Goal: Task Accomplishment & Management: Manage account settings

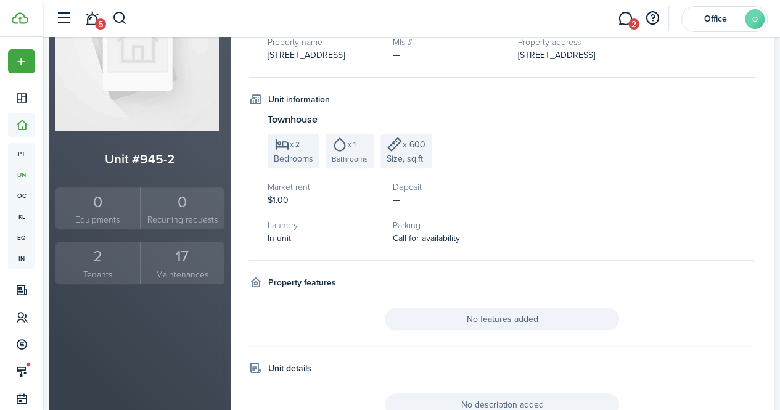
scroll to position [168, 0]
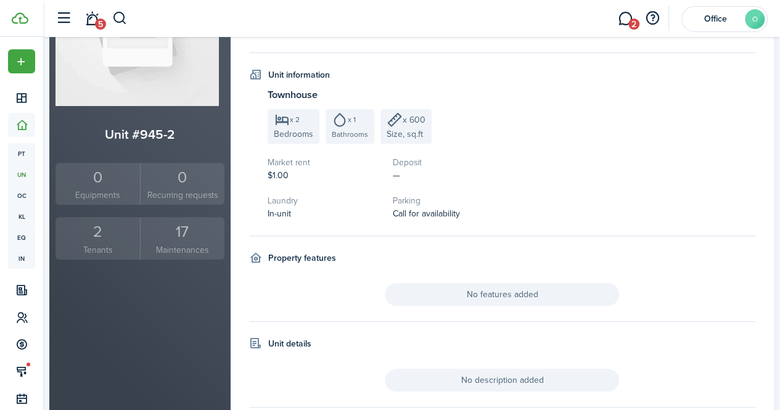
click at [104, 249] on small "Tenants" at bounding box center [98, 250] width 78 height 13
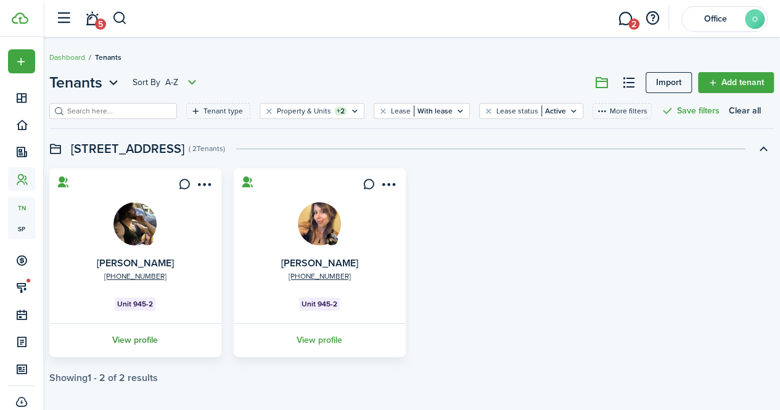
click at [168, 342] on link "View profile" at bounding box center [135, 340] width 176 height 34
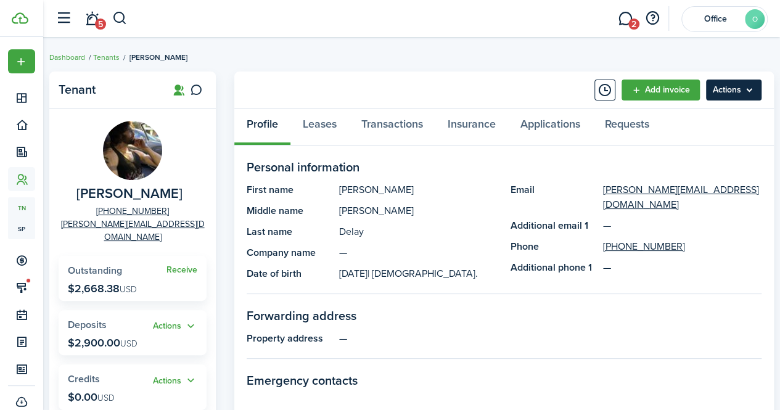
click at [756, 89] on menu-btn "Actions" at bounding box center [734, 90] width 56 height 21
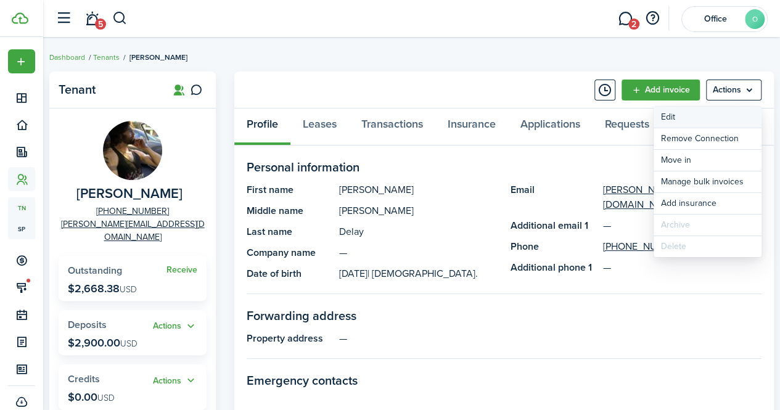
click at [692, 122] on link "Edit" at bounding box center [708, 117] width 108 height 21
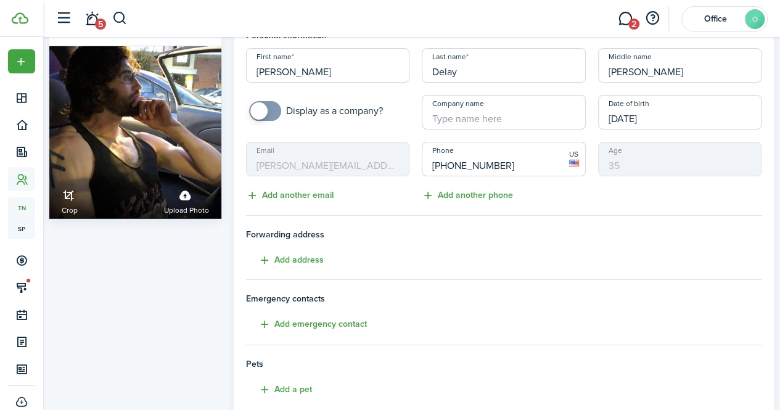
scroll to position [33, 0]
drag, startPoint x: 526, startPoint y: 165, endPoint x: 427, endPoint y: 167, distance: 98.7
click at [427, 167] on input "[PHONE_NUMBER]" at bounding box center [503, 158] width 163 height 35
paste input "60 27616480"
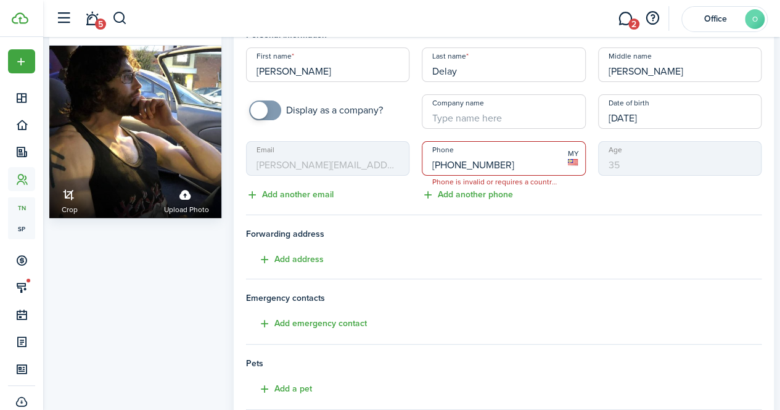
type input "[PHONE_NUMBER]"
click at [565, 223] on tenant-form "Personal information First name [PERSON_NAME] Last name Delay Middle name [PERS…" at bounding box center [504, 313] width 516 height 571
click at [498, 194] on button "Add another phone" at bounding box center [467, 195] width 91 height 14
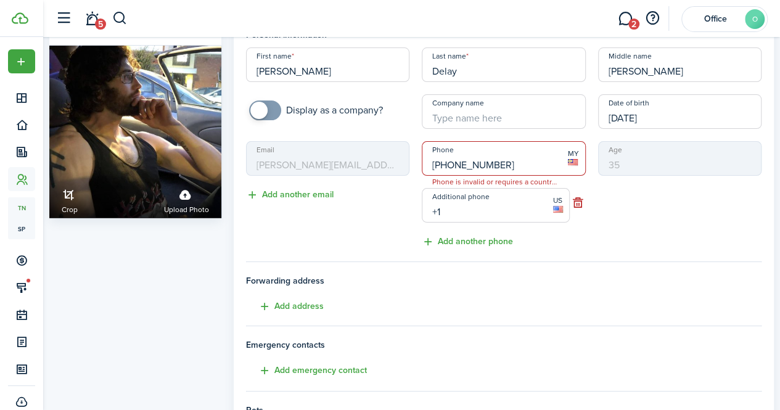
click at [472, 217] on input "+1" at bounding box center [496, 205] width 148 height 35
paste input "[PHONE_NUMBER]"
type input "[PHONE_NUMBER]"
click at [547, 245] on div "Phone [PHONE_NUMBER] Phone is invalid or requires a country code MY Additional …" at bounding box center [504, 195] width 176 height 108
drag, startPoint x: 508, startPoint y: 163, endPoint x: 437, endPoint y: 163, distance: 70.9
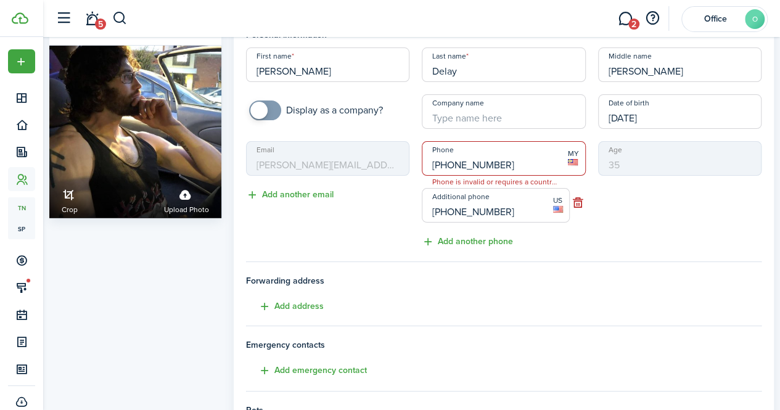
click at [437, 163] on input "[PHONE_NUMBER]" at bounding box center [503, 158] width 163 height 35
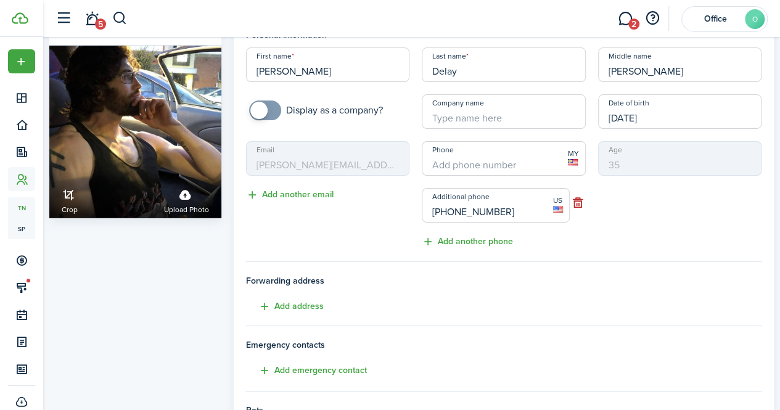
click at [675, 240] on div "Age [DEMOGRAPHIC_DATA]" at bounding box center [680, 195] width 176 height 108
drag, startPoint x: 511, startPoint y: 213, endPoint x: 417, endPoint y: 216, distance: 94.4
click at [417, 216] on div "Additional phone [PHONE_NUMBER] US" at bounding box center [504, 205] width 176 height 35
click at [450, 165] on input "+1" at bounding box center [503, 158] width 163 height 35
paste input "[PHONE_NUMBER]"
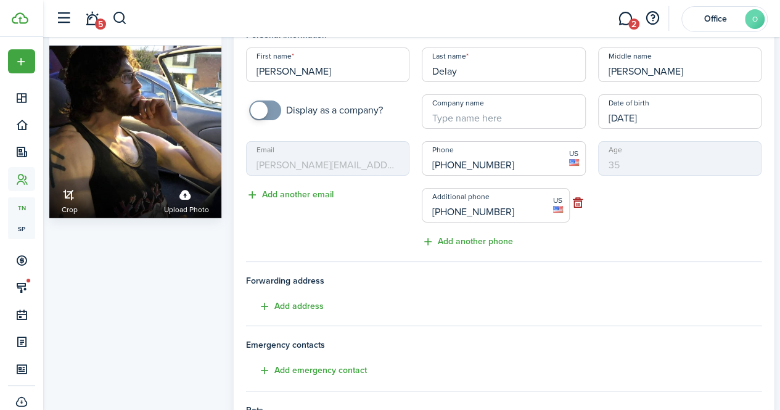
type input "[PHONE_NUMBER]"
click at [571, 198] on button "button" at bounding box center [577, 202] width 15 height 17
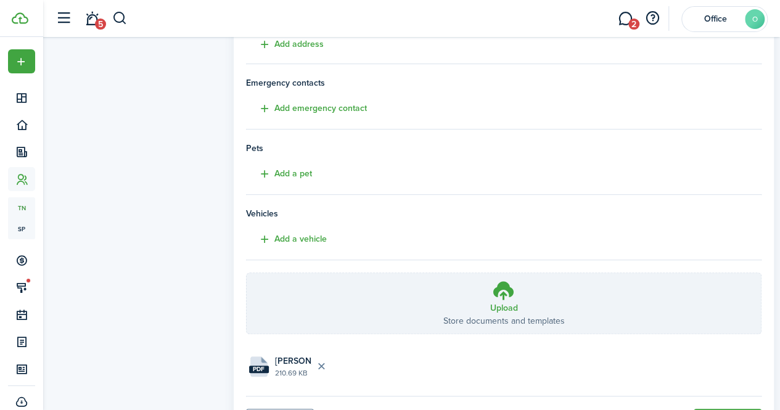
scroll to position [312, 0]
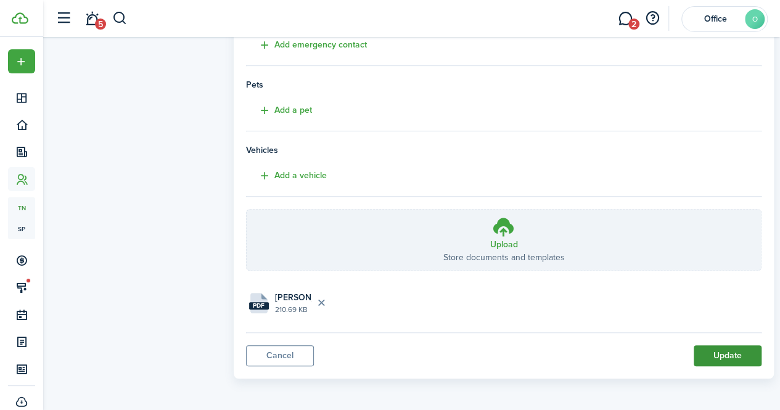
click at [704, 355] on button "Update" at bounding box center [728, 355] width 68 height 21
